Goal: Information Seeking & Learning: Learn about a topic

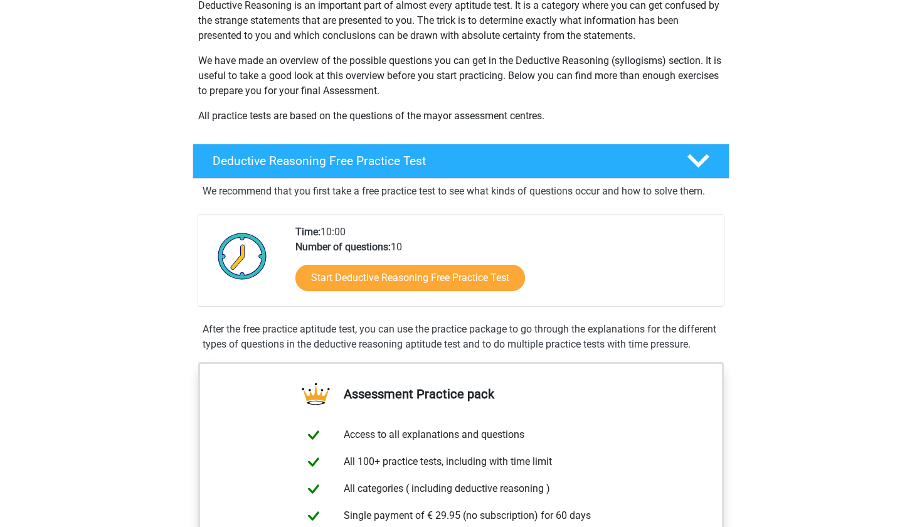
scroll to position [161, 0]
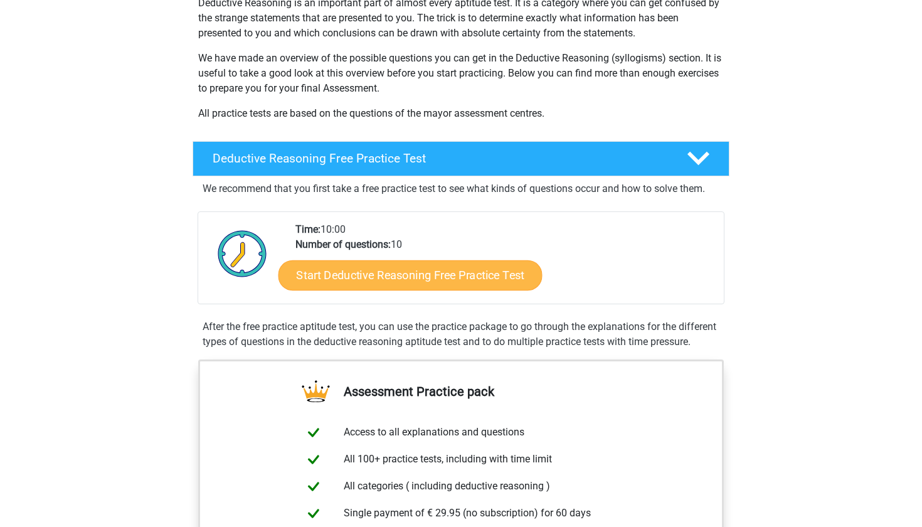
click at [372, 271] on link "Start Deductive Reasoning Free Practice Test" at bounding box center [411, 275] width 264 height 30
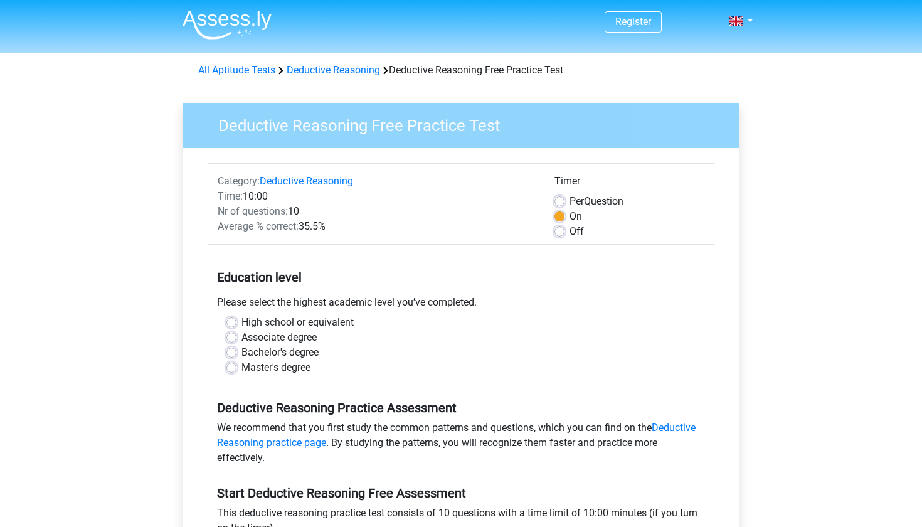
click at [570, 229] on label "Off" at bounding box center [577, 231] width 14 height 15
click at [563, 229] on input "Off" at bounding box center [560, 230] width 10 height 13
radio input "true"
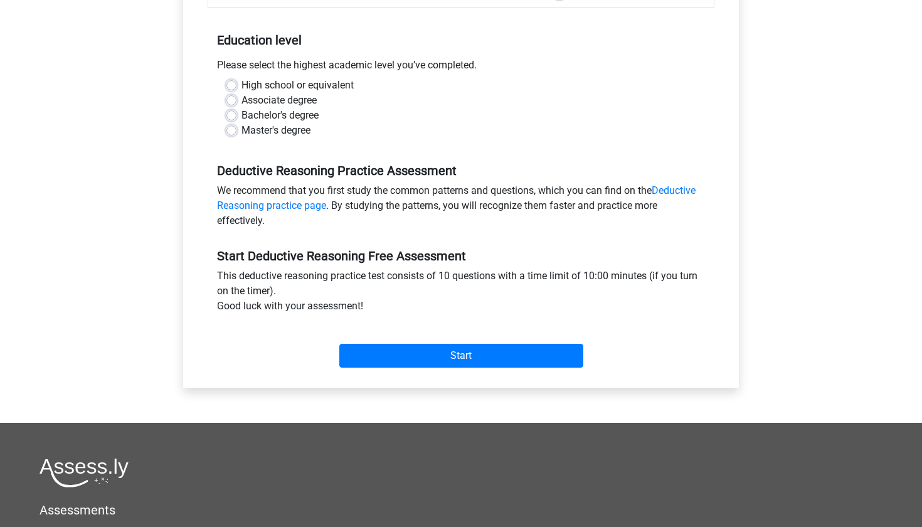
scroll to position [250, 0]
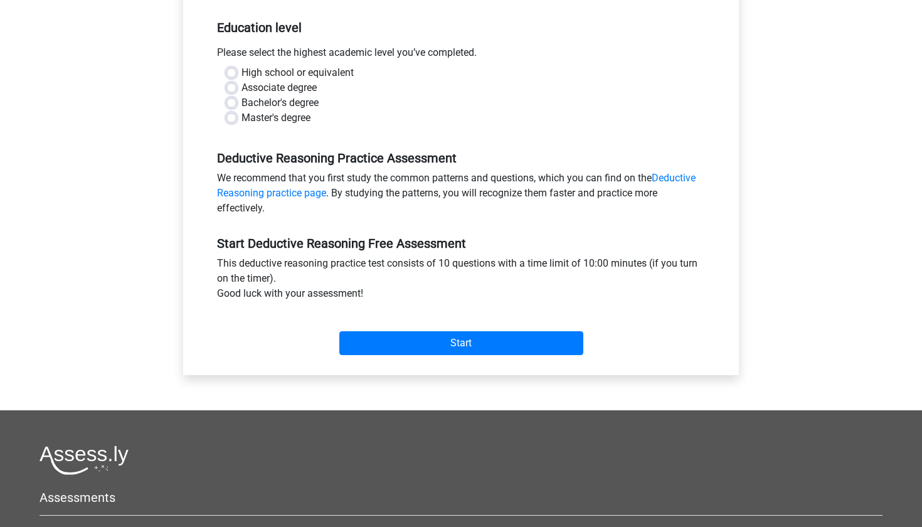
click at [419, 321] on div "Start" at bounding box center [461, 333] width 507 height 44
click at [416, 336] on input "Start" at bounding box center [461, 343] width 244 height 24
click at [242, 93] on label "Associate degree" at bounding box center [279, 87] width 75 height 15
click at [232, 93] on input "Associate degree" at bounding box center [232, 86] width 10 height 13
radio input "true"
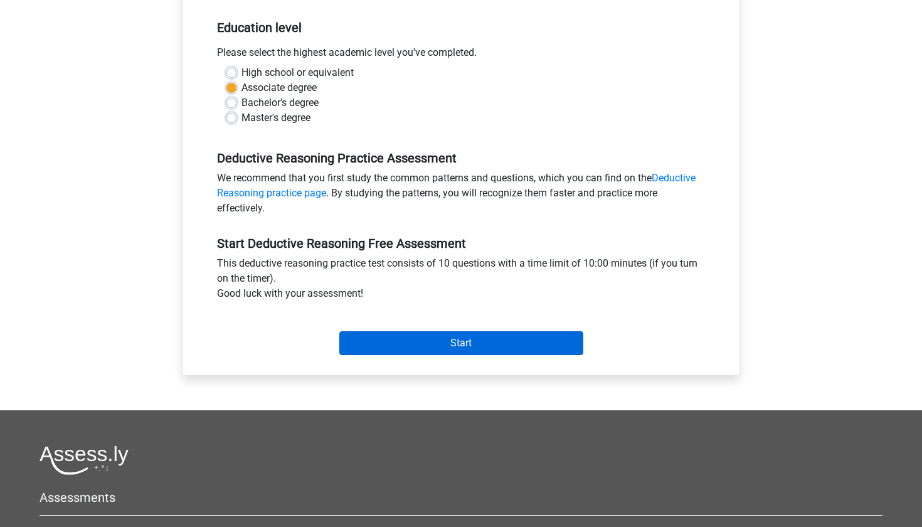
click at [423, 348] on input "Start" at bounding box center [461, 343] width 244 height 24
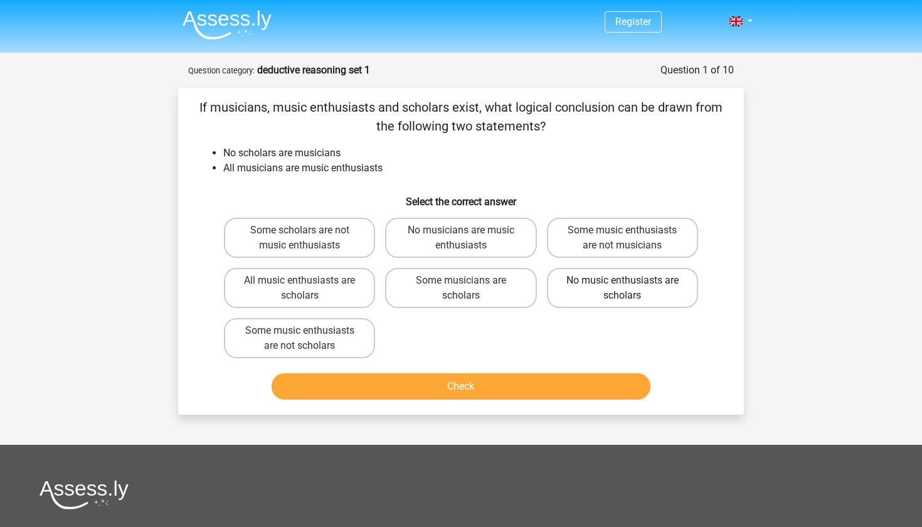
click at [663, 297] on label "No music enthusiasts are scholars" at bounding box center [622, 288] width 151 height 40
click at [631, 289] on input "No music enthusiasts are scholars" at bounding box center [626, 284] width 8 height 8
radio input "true"
click at [470, 387] on button "Check" at bounding box center [462, 386] width 380 height 26
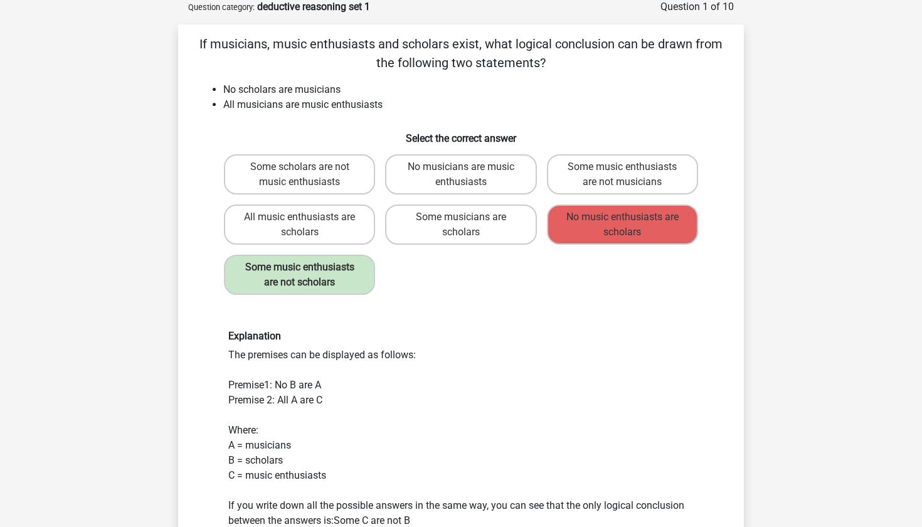
scroll to position [68, 0]
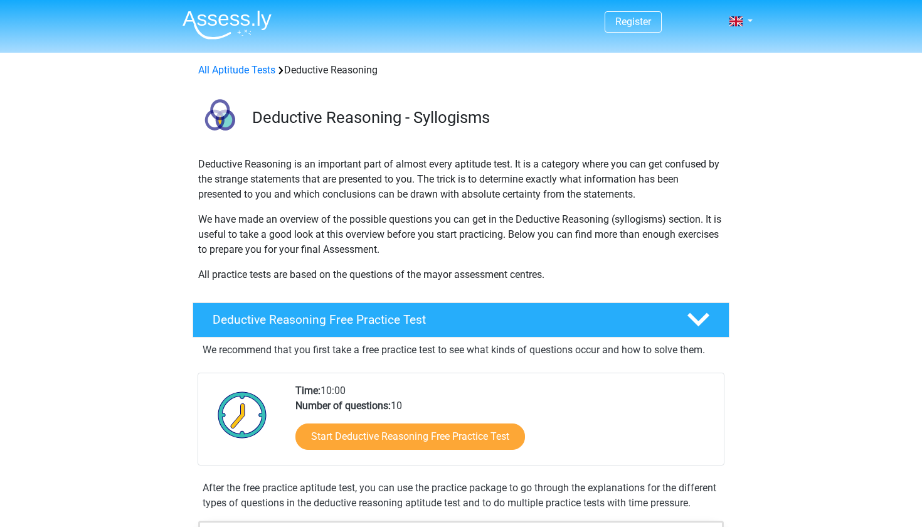
scroll to position [161, 0]
